Goal: Task Accomplishment & Management: Complete application form

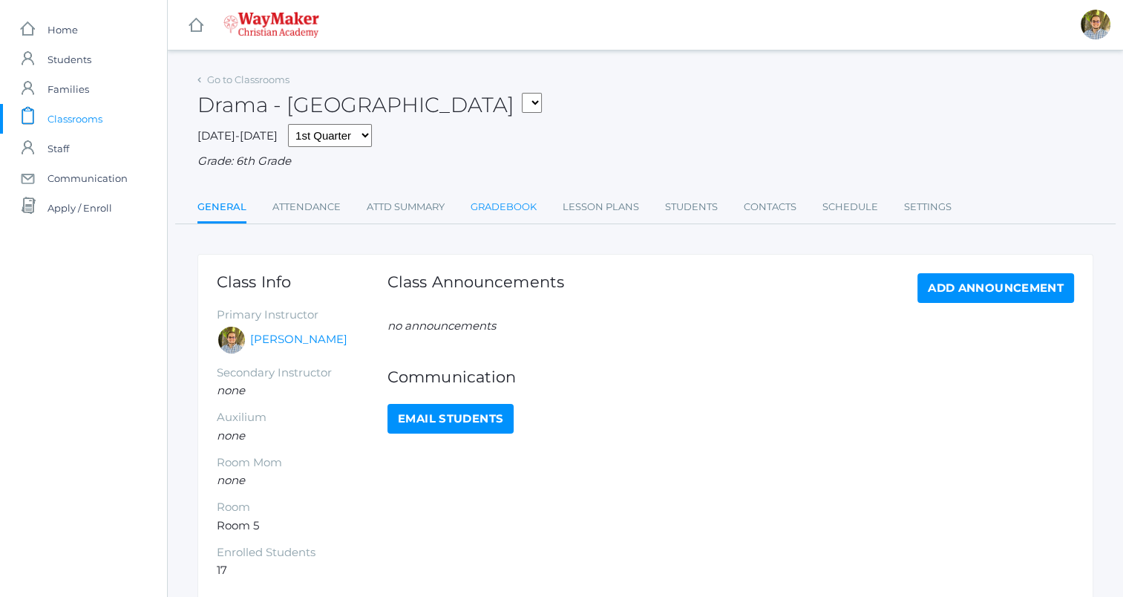
click at [501, 203] on link "Gradebook" at bounding box center [504, 207] width 66 height 30
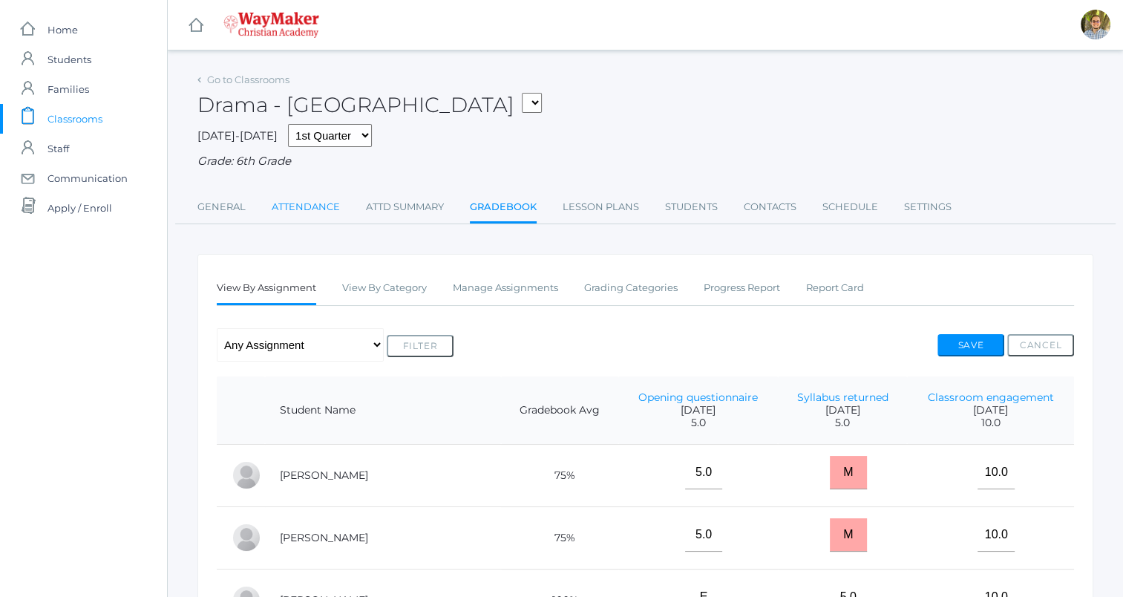
click at [322, 220] on link "Attendance" at bounding box center [306, 207] width 68 height 30
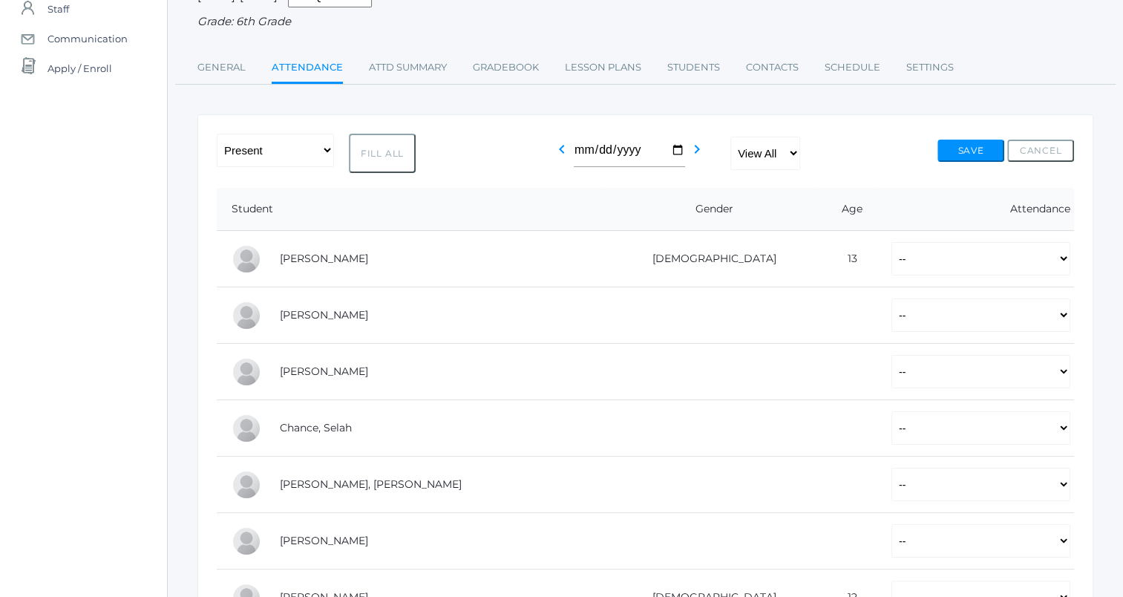
scroll to position [141, 0]
click at [891, 260] on select "-- Present Tardy Excused Tardy Unexcused Absent Excused Absent Unexcused" at bounding box center [980, 256] width 179 height 33
click at [369, 162] on button "Fill All" at bounding box center [382, 151] width 67 height 39
select select "P"
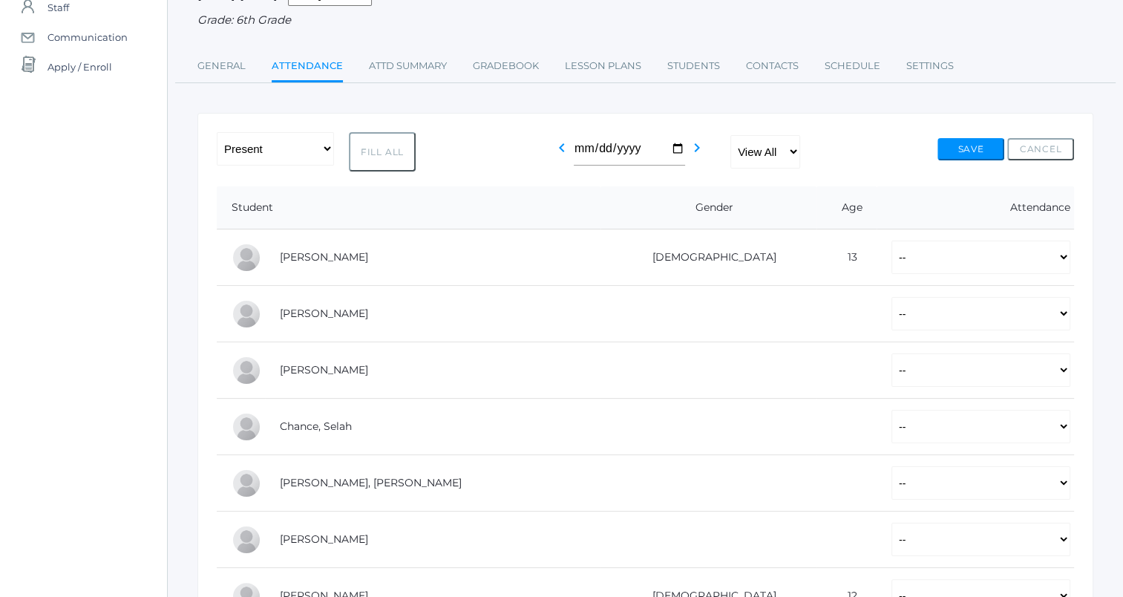
select select "P"
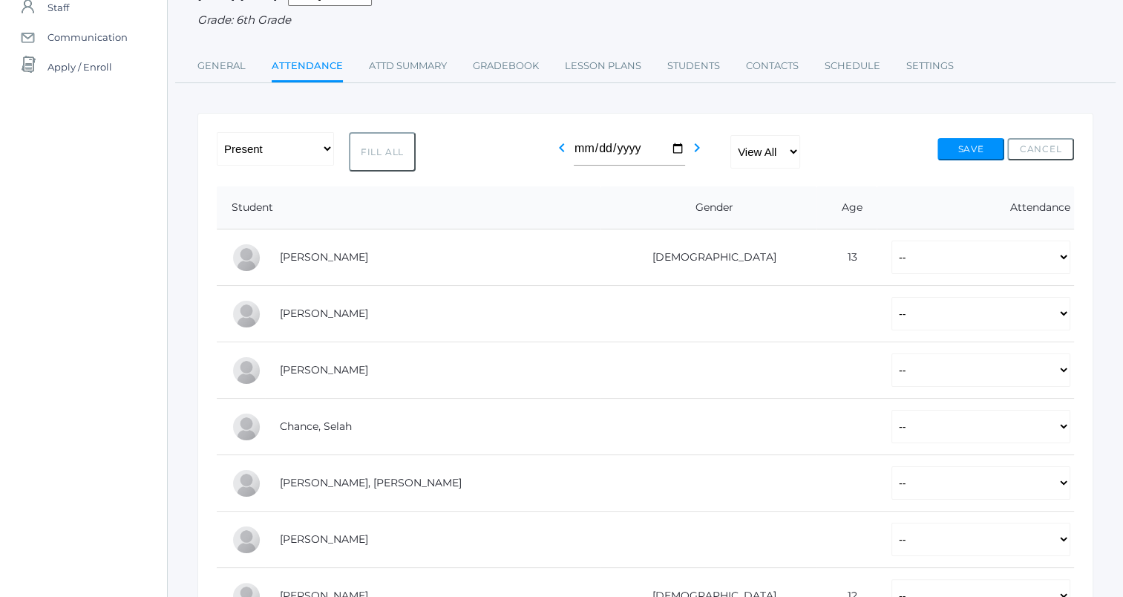
select select "P"
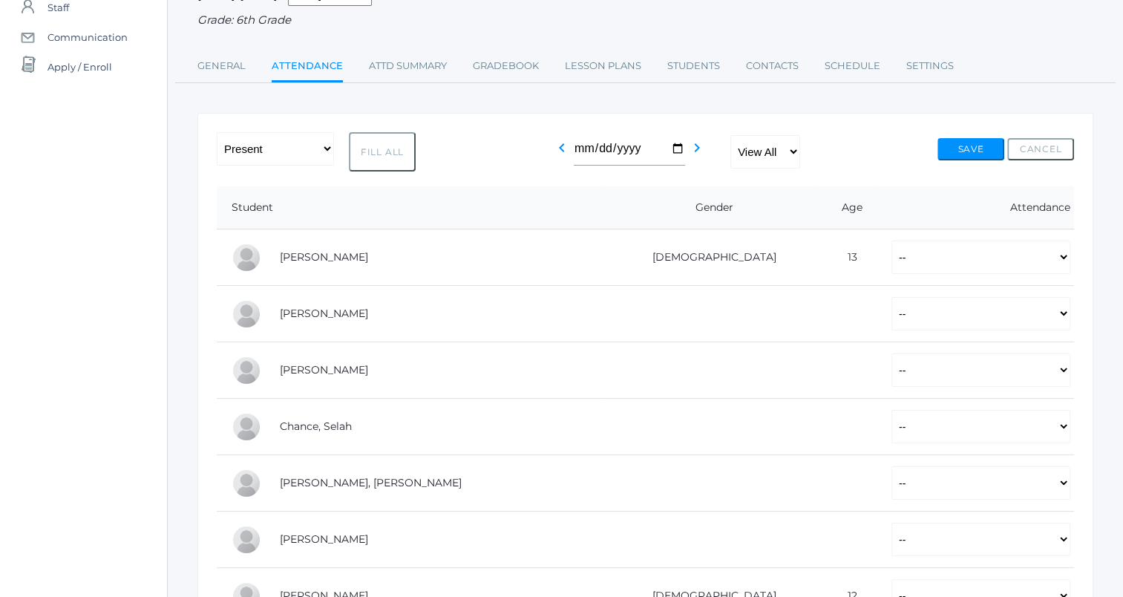
select select "P"
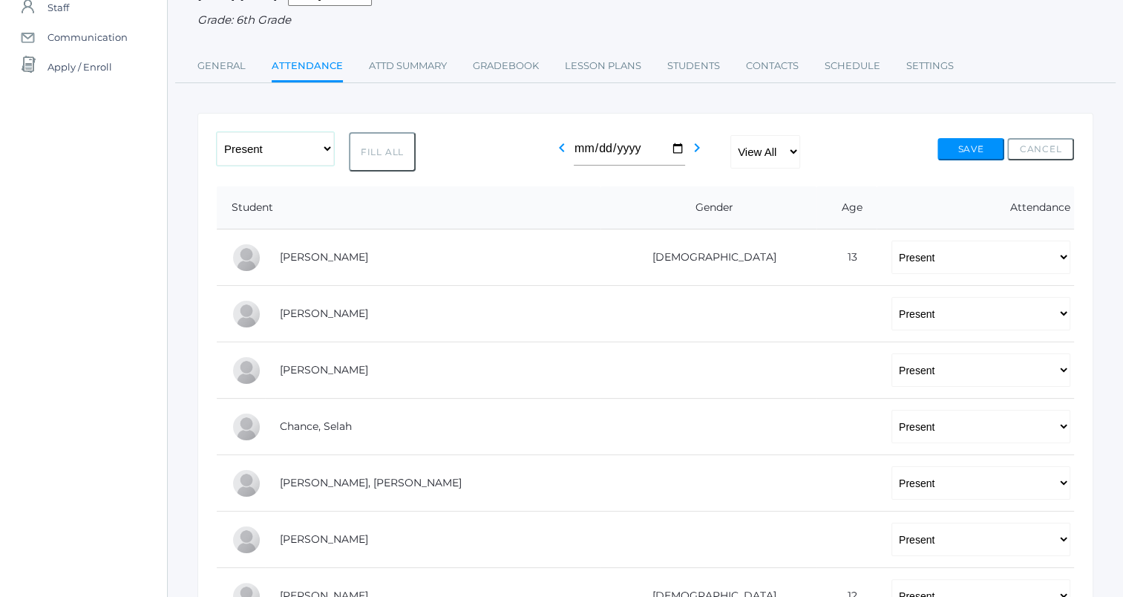
click at [295, 143] on select "-- Present Tardy Excused Tardy Unexcused Absent Excused Absent Unexcused" at bounding box center [275, 148] width 117 height 33
click at [217, 132] on select "-- Present Tardy Excused Tardy Unexcused Absent Excused Absent Unexcused" at bounding box center [275, 148] width 117 height 33
click at [393, 159] on button "Fill All" at bounding box center [382, 151] width 67 height 39
click at [1056, 148] on button "Cancel" at bounding box center [1040, 149] width 67 height 22
click at [307, 143] on select "-- Present Tardy Excused Tardy Unexcused Absent Excused Absent Unexcused" at bounding box center [275, 148] width 117 height 33
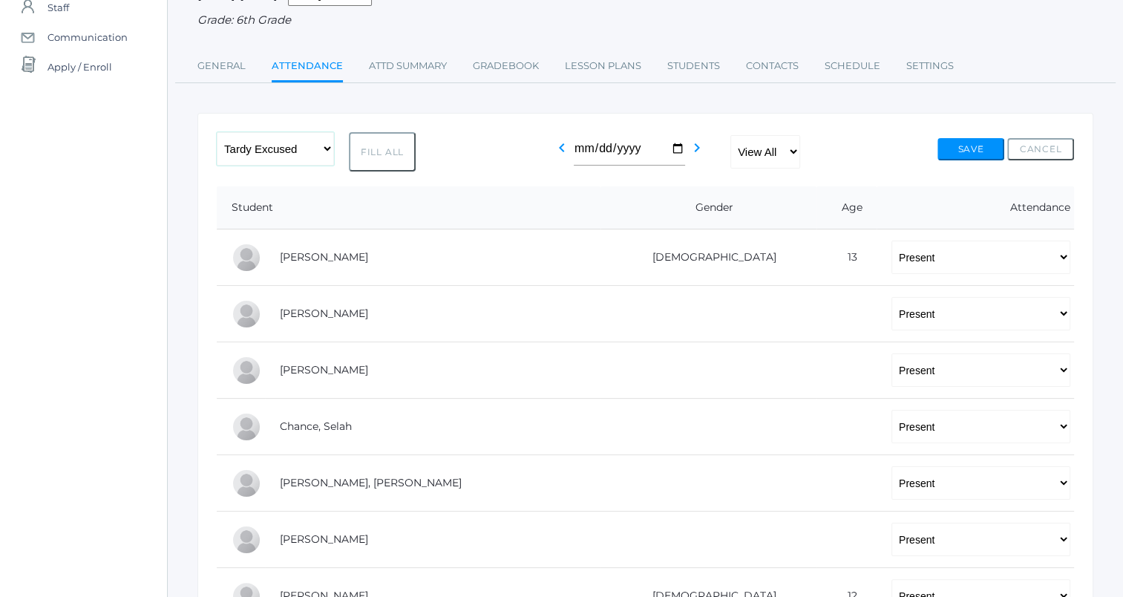
select select "TE"
click at [217, 132] on select "-- Present Tardy Excused Tardy Unexcused Absent Excused Absent Unexcused" at bounding box center [275, 148] width 117 height 33
click at [390, 154] on button "Fill All" at bounding box center [382, 151] width 67 height 39
select select "TE"
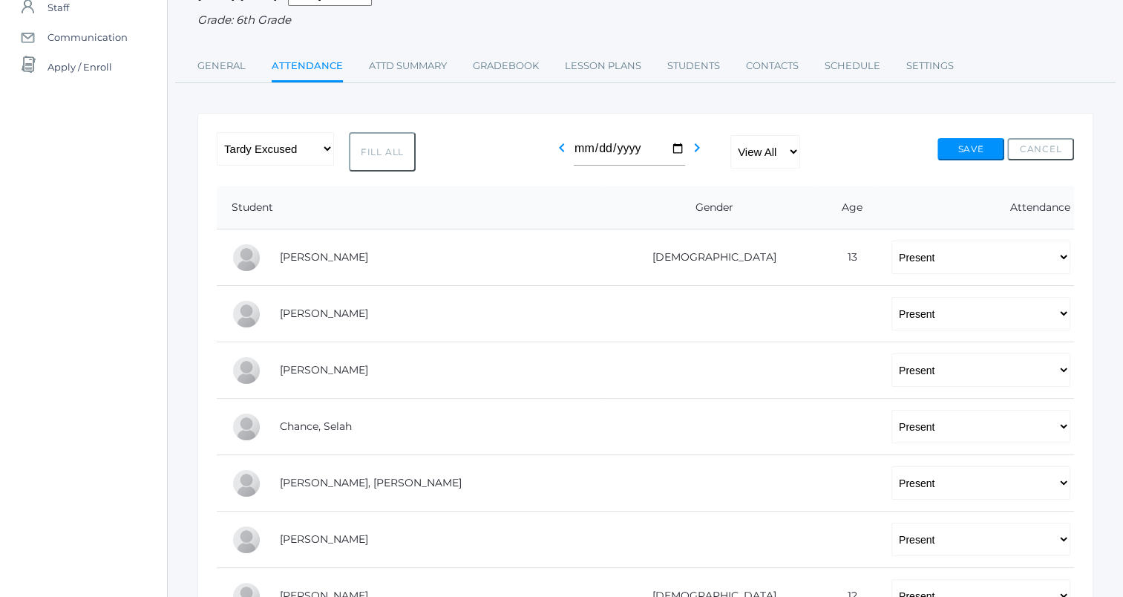
select select "TE"
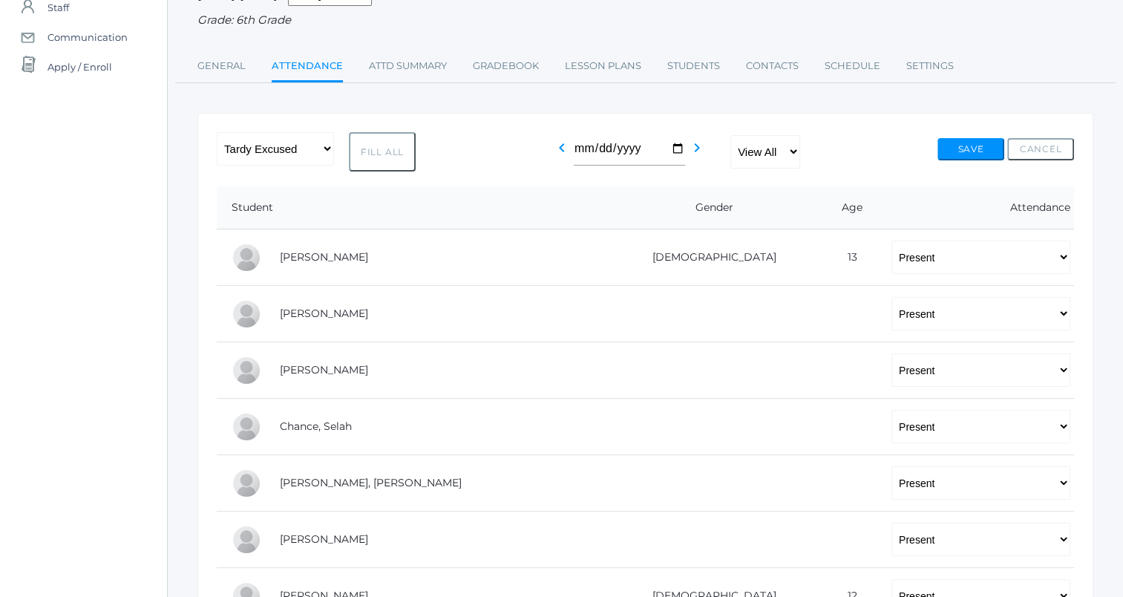
select select "TE"
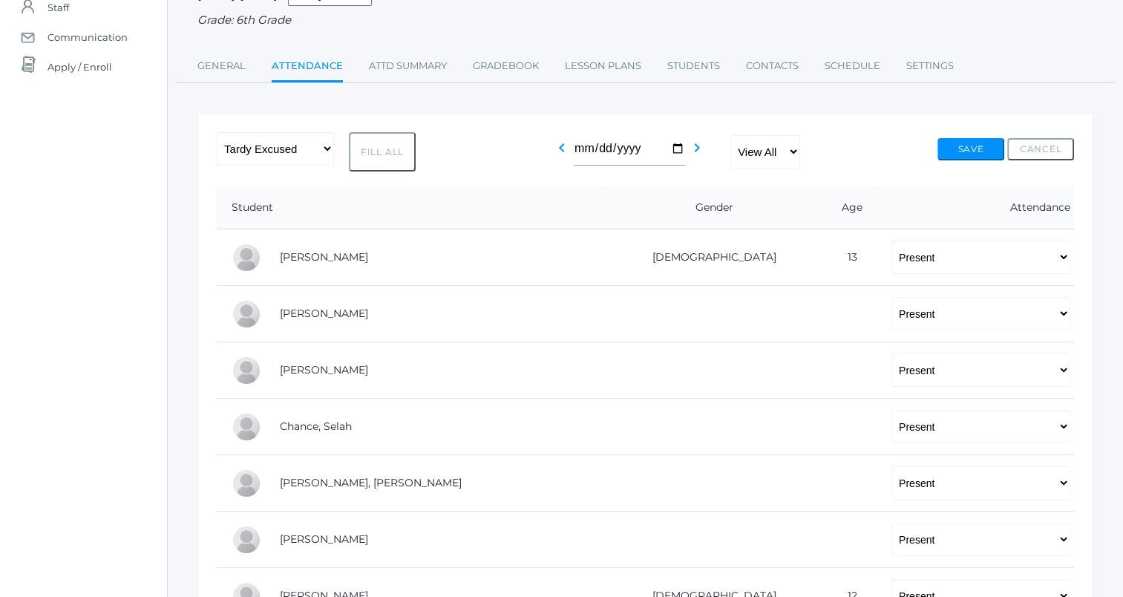
select select "TE"
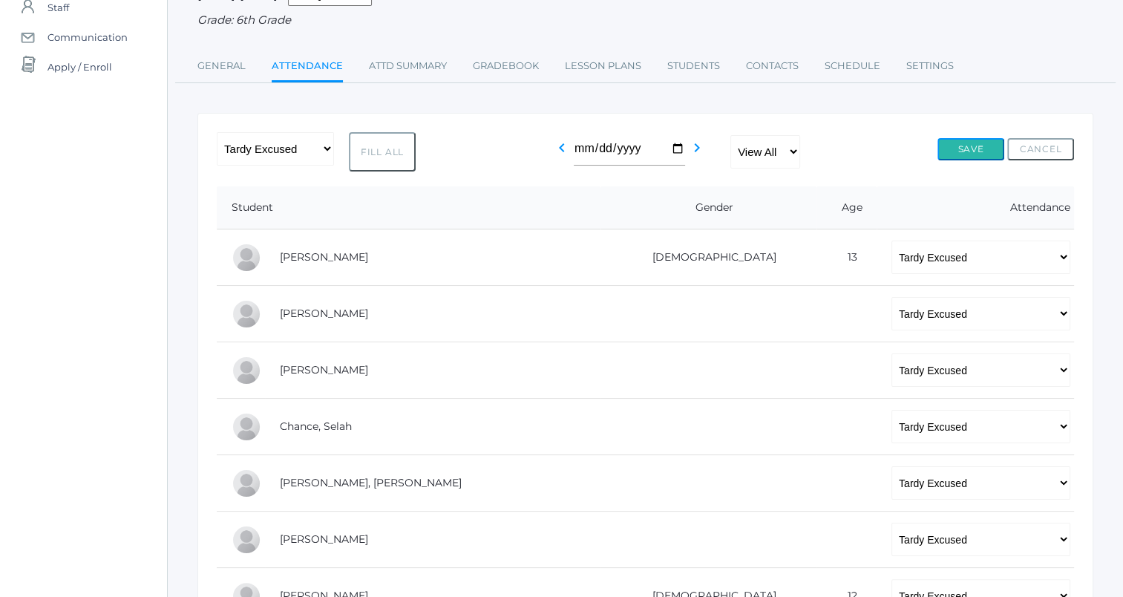
click at [973, 157] on button "Save" at bounding box center [970, 149] width 67 height 22
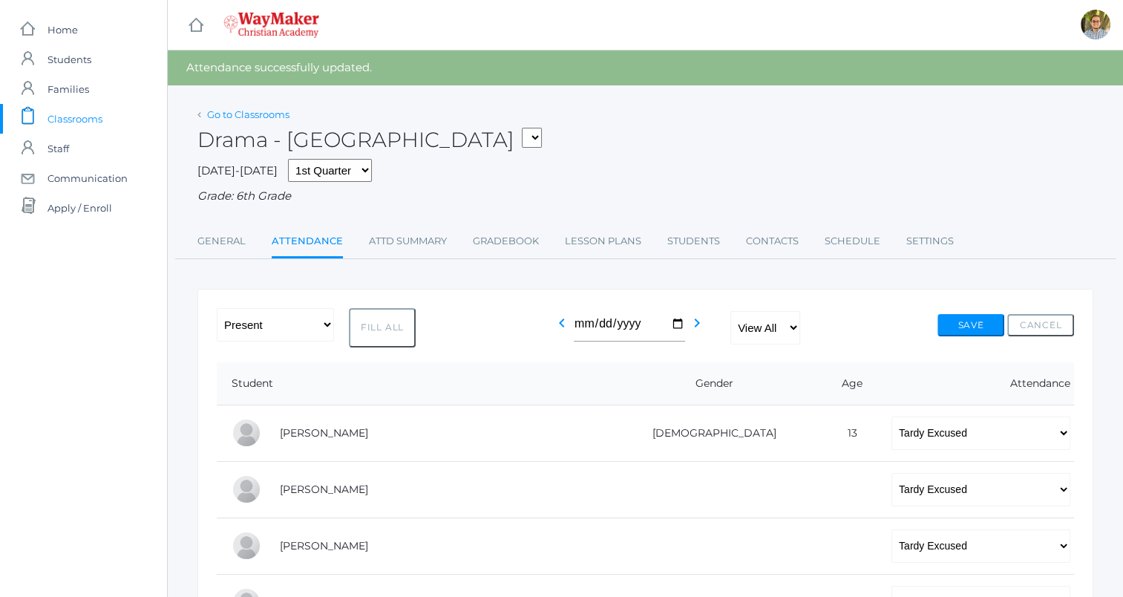
click at [263, 119] on link "Go to Classrooms" at bounding box center [248, 114] width 82 height 12
